Goal: Task Accomplishment & Management: Complete application form

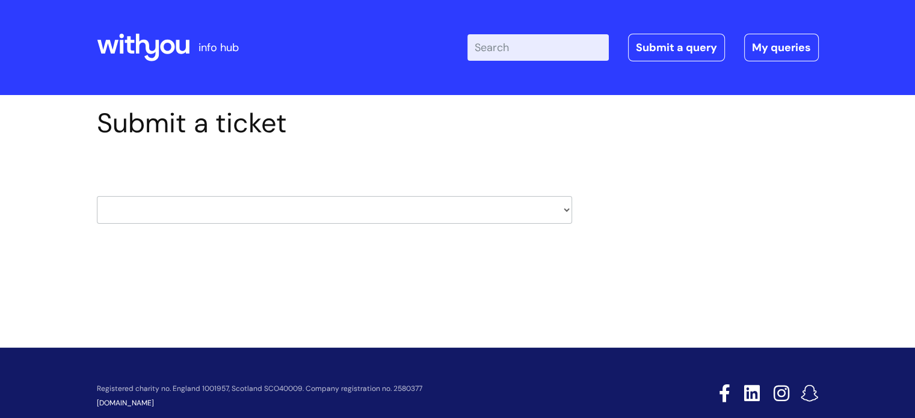
click at [563, 209] on select "HR / People IT and Support Clinical Drug Alerts Finance Accounts Data Support T…" at bounding box center [334, 210] width 475 height 28
select select "learning_and_development"
click at [97, 196] on select "HR / People IT and Support Clinical Drug Alerts Finance Accounts Data Support T…" at bounding box center [334, 210] width 475 height 28
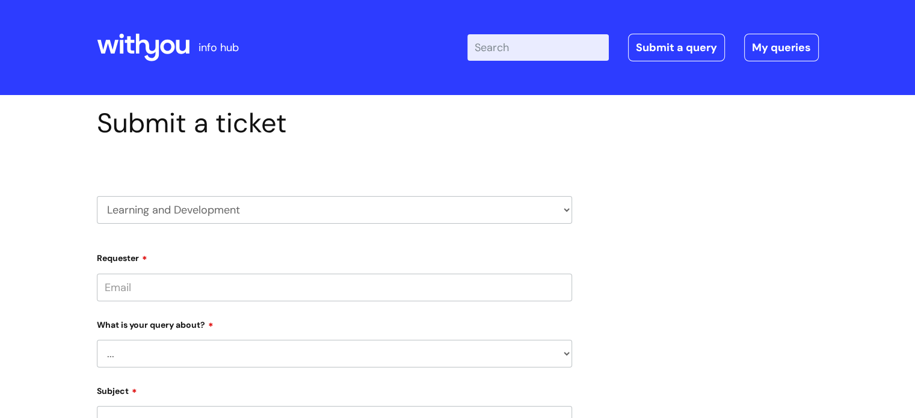
click at [314, 285] on input "Requester" at bounding box center [334, 288] width 475 height 28
type input "emma.manyweathers@wearewithyou.org.uk"
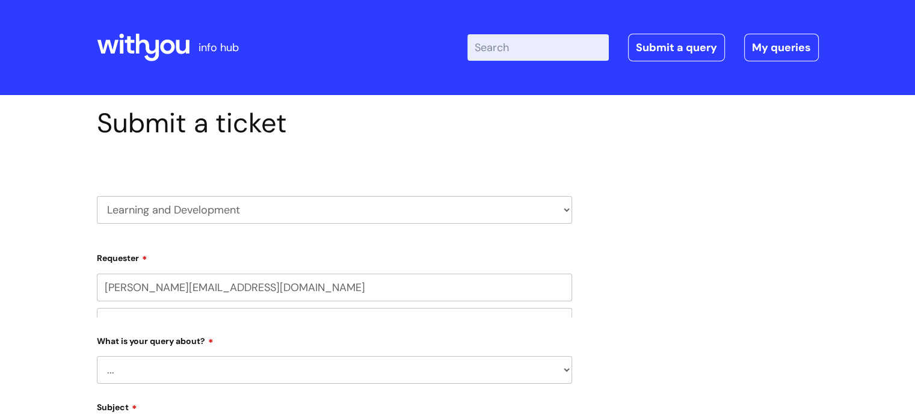
click at [265, 363] on div "What is your query about? ... Question about a training course or session booki…" at bounding box center [334, 357] width 475 height 53
select select "Question about a training course or session booking"
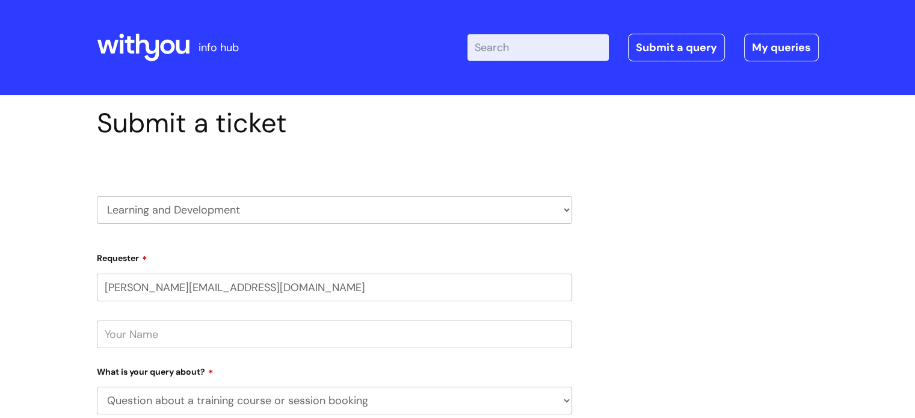
click at [97, 387] on select "... Question about a training course or session booking Ask about apprenticeshi…" at bounding box center [334, 401] width 475 height 28
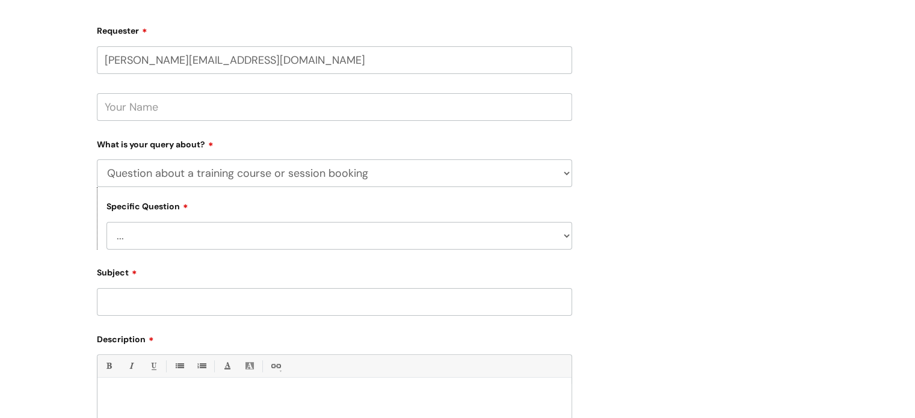
scroll to position [255, 0]
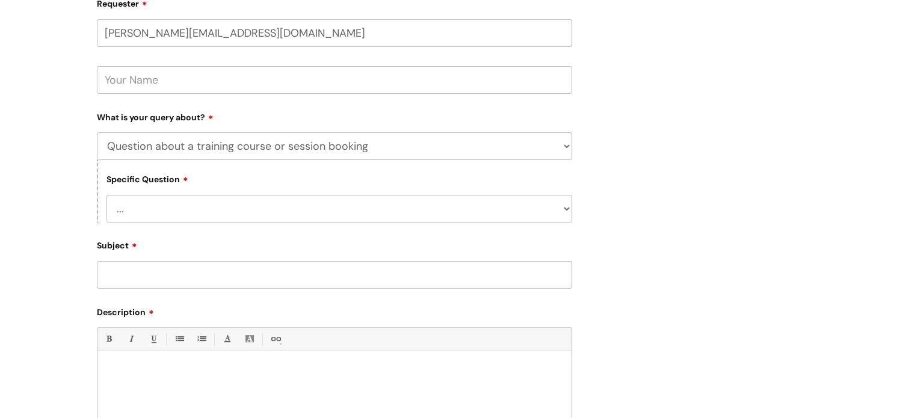
click at [226, 204] on select "... Training booking request Training dates/timetable Enquiry about a topic or …" at bounding box center [340, 209] width 466 height 28
select select "Assigned training clarification"
click at [107, 195] on select "... Training booking request Training dates/timetable Enquiry about a topic or …" at bounding box center [340, 209] width 466 height 28
click at [265, 273] on input "Subject" at bounding box center [334, 275] width 475 height 28
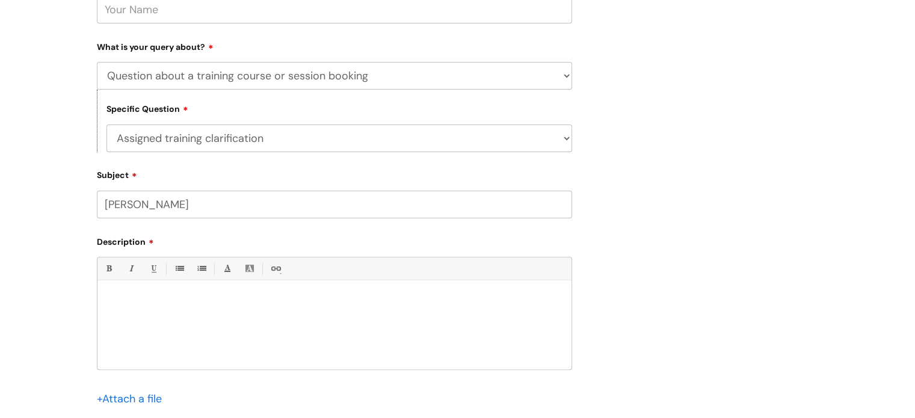
scroll to position [326, 0]
type input "Oliver McGowan"
click at [186, 291] on div at bounding box center [334, 326] width 474 height 83
click at [122, 315] on p "I recieved an email about Oliver Mc Gowan training needing to be completed by N…" at bounding box center [335, 310] width 456 height 11
click at [440, 311] on p "I received an email about Oliver Mc Gowan training needing to be completed by N…" at bounding box center [335, 310] width 456 height 11
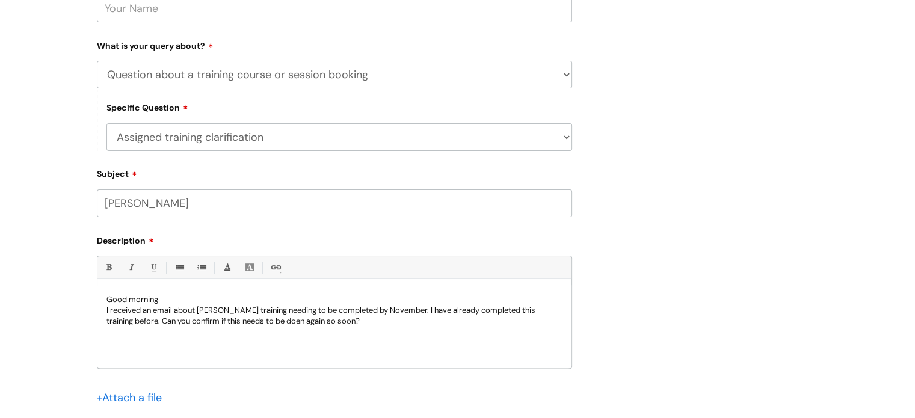
click at [301, 324] on p "I received an email about Oliver Mc Gowan training needing to be completed by N…" at bounding box center [335, 316] width 456 height 22
click at [375, 317] on p "I received an email about Oliver Mc Gowan training needing to be completed by N…" at bounding box center [335, 316] width 456 height 22
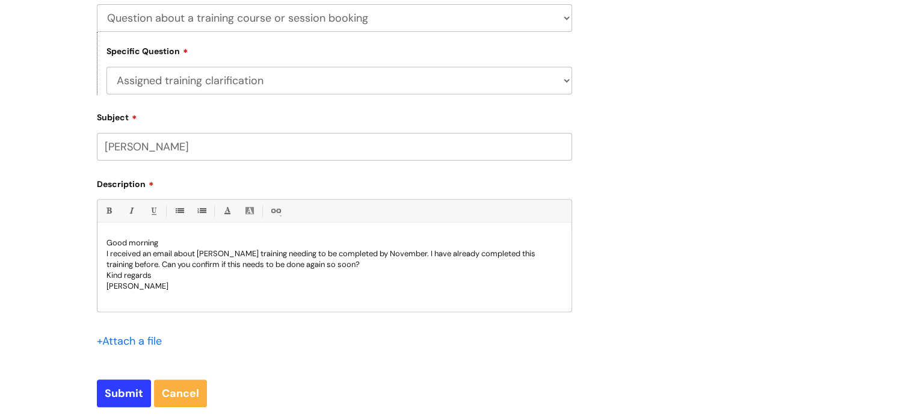
scroll to position [398, 0]
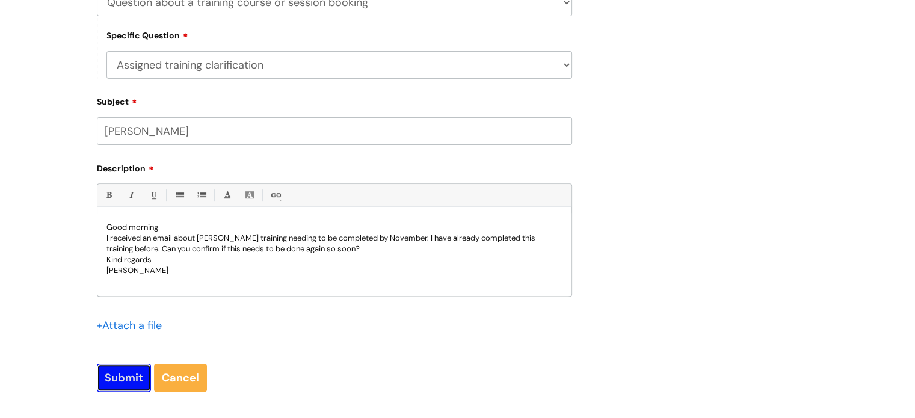
click at [125, 377] on input "Submit" at bounding box center [124, 378] width 54 height 28
type input "Please Wait..."
